Goal: Navigation & Orientation: Find specific page/section

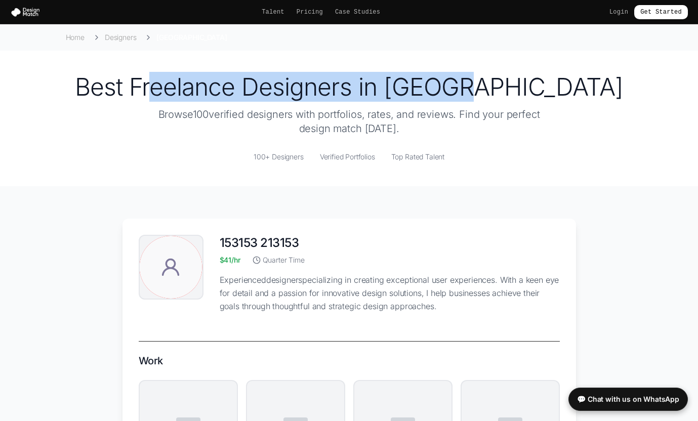
drag, startPoint x: 229, startPoint y: 92, endPoint x: 528, endPoint y: 98, distance: 299.1
click at [528, 98] on h1 "Best Freelance Designers in [GEOGRAPHIC_DATA]" at bounding box center [348, 87] width 673 height 24
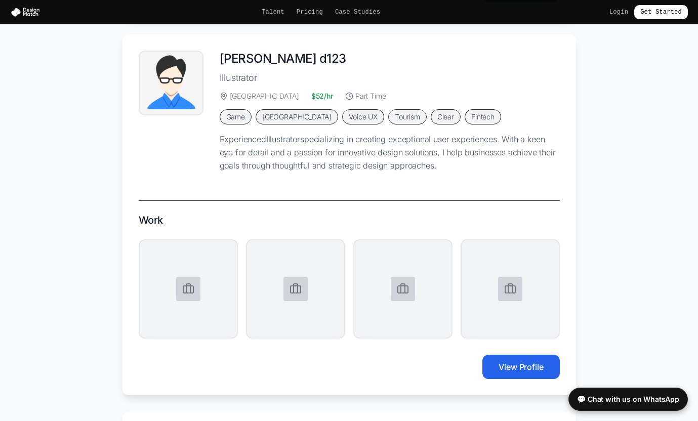
scroll to position [1225, 0]
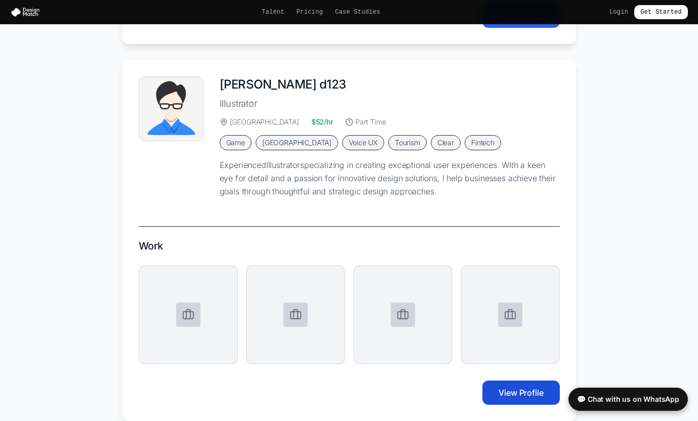
click at [520, 397] on button "View Profile" at bounding box center [520, 392] width 77 height 24
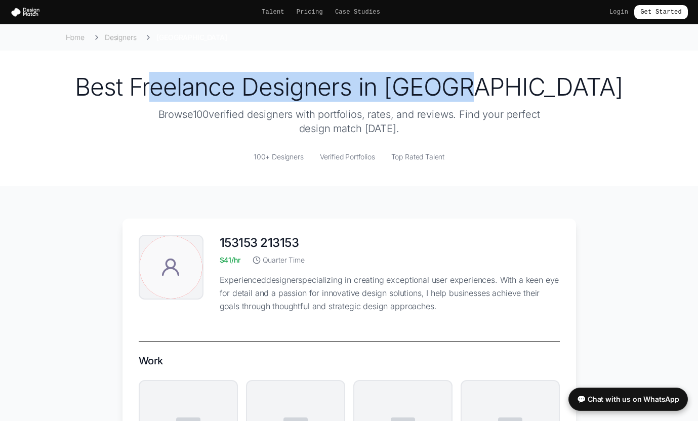
scroll to position [0, 0]
